Goal: Task Accomplishment & Management: Manage account settings

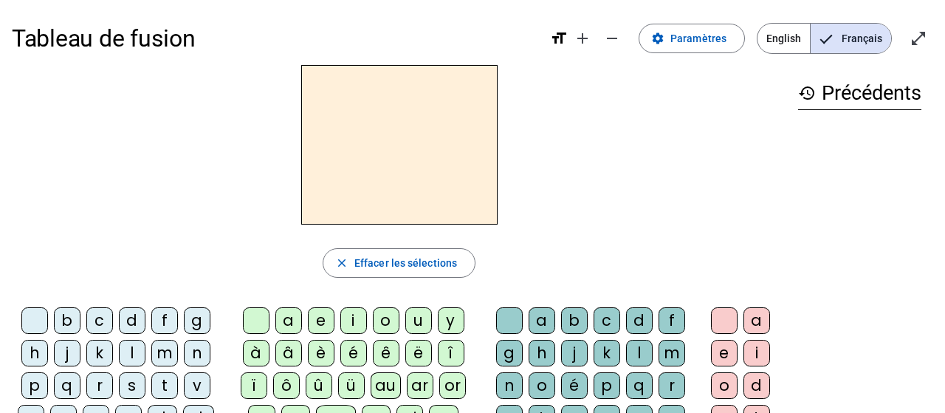
click at [773, 35] on span "English" at bounding box center [783, 39] width 52 height 30
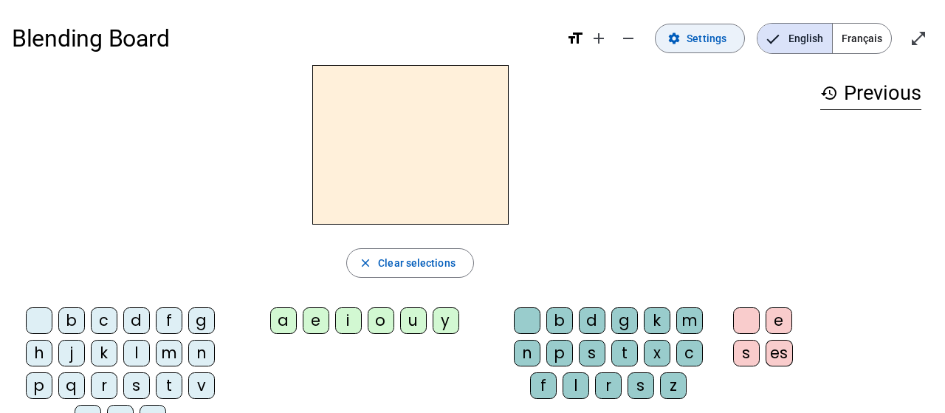
click at [711, 35] on span "Settings" at bounding box center [706, 39] width 40 height 18
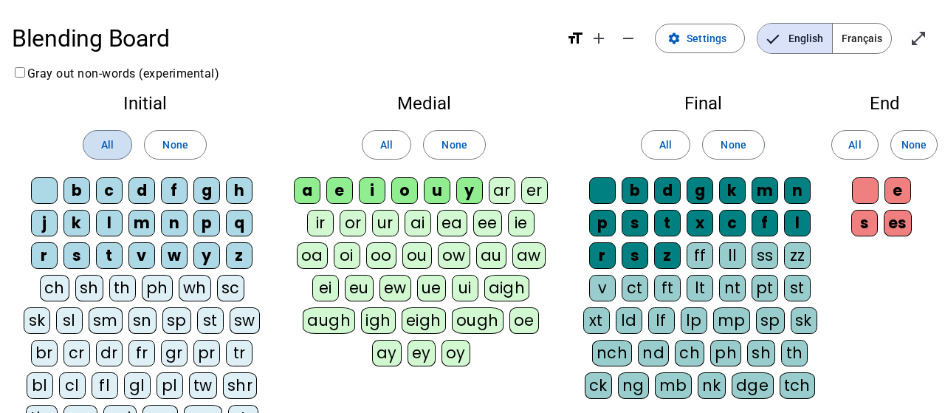
click at [107, 135] on span at bounding box center [107, 144] width 48 height 35
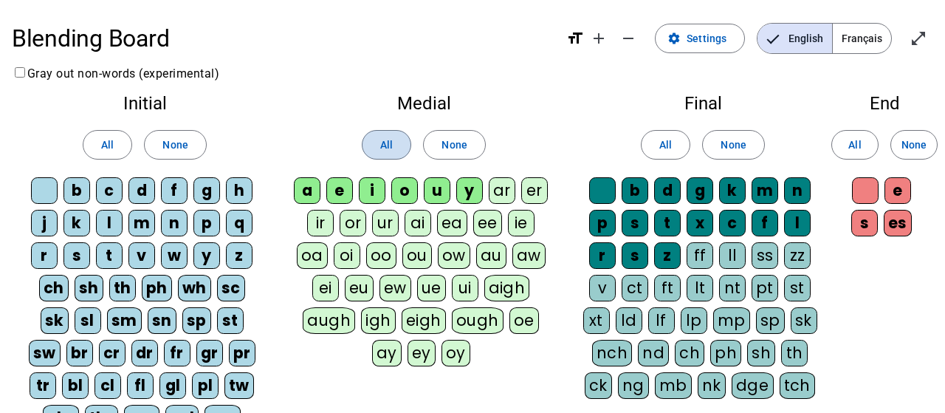
click at [395, 139] on span at bounding box center [386, 144] width 48 height 35
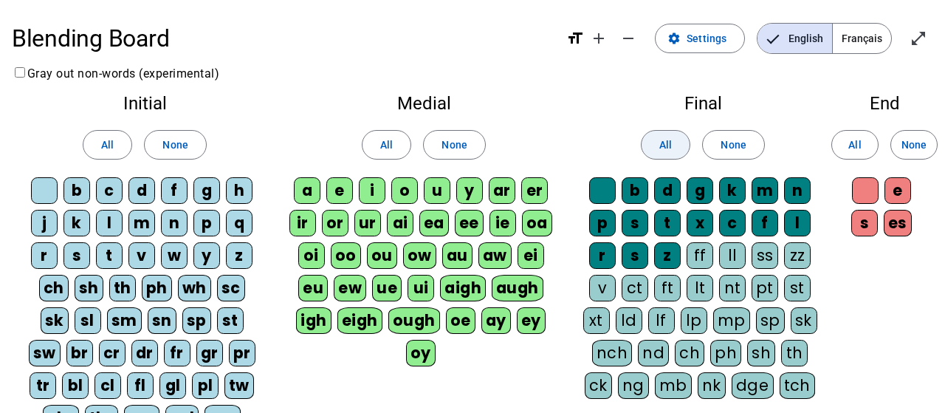
click at [684, 135] on span at bounding box center [665, 144] width 48 height 35
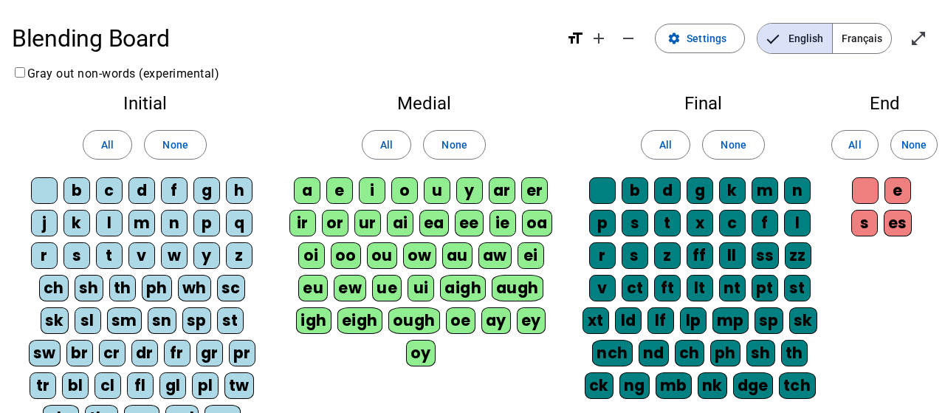
click at [652, 91] on div "Final All None b d g k m n p s t x c f l r s z ff ll ss zz v ct ft lt nt pt st …" at bounding box center [703, 250] width 266 height 334
click at [845, 135] on span at bounding box center [855, 144] width 46 height 35
click at [857, 144] on span "All" at bounding box center [854, 145] width 13 height 18
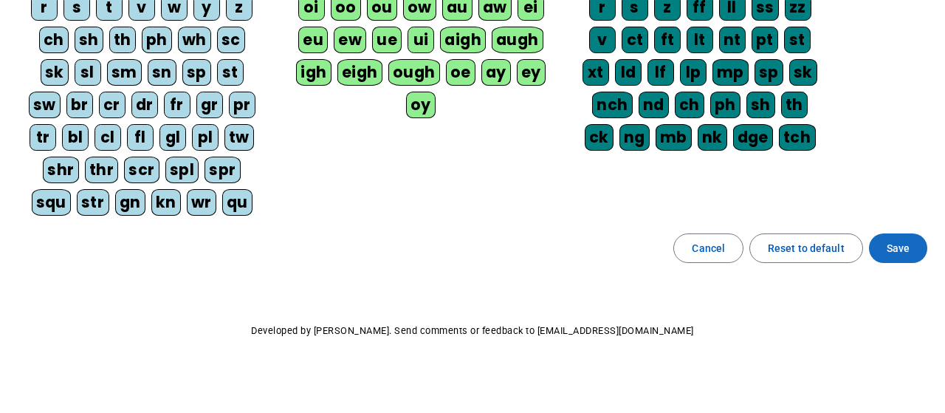
click at [906, 230] on span at bounding box center [898, 247] width 58 height 35
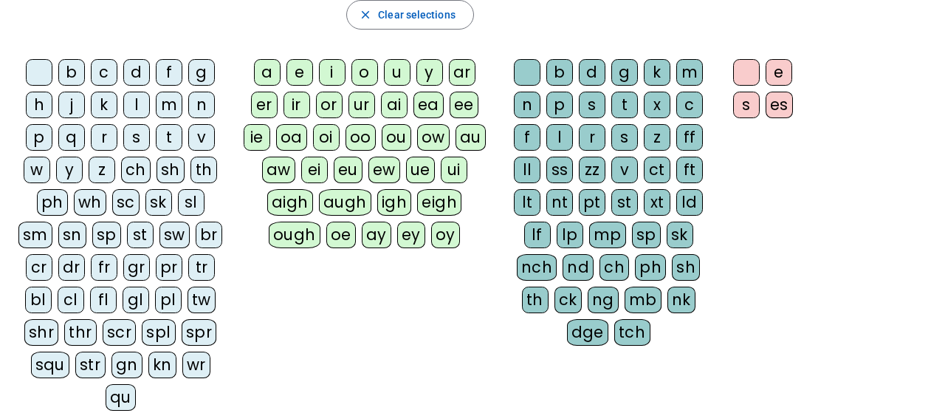
click at [900, 238] on div "history Previous" at bounding box center [870, 108] width 125 height 582
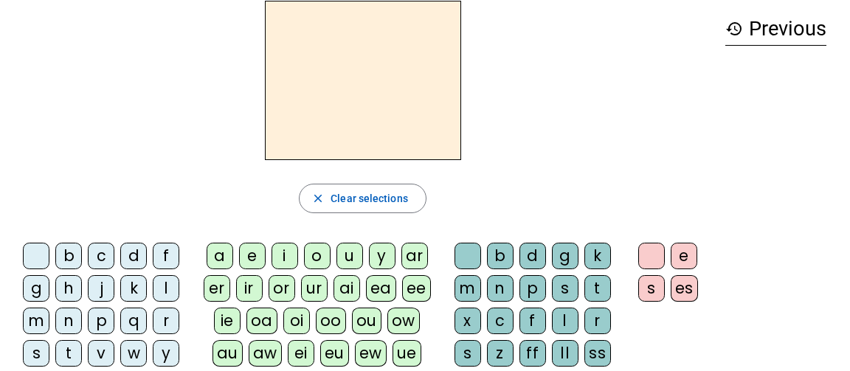
scroll to position [72, 0]
